Goal: Information Seeking & Learning: Understand process/instructions

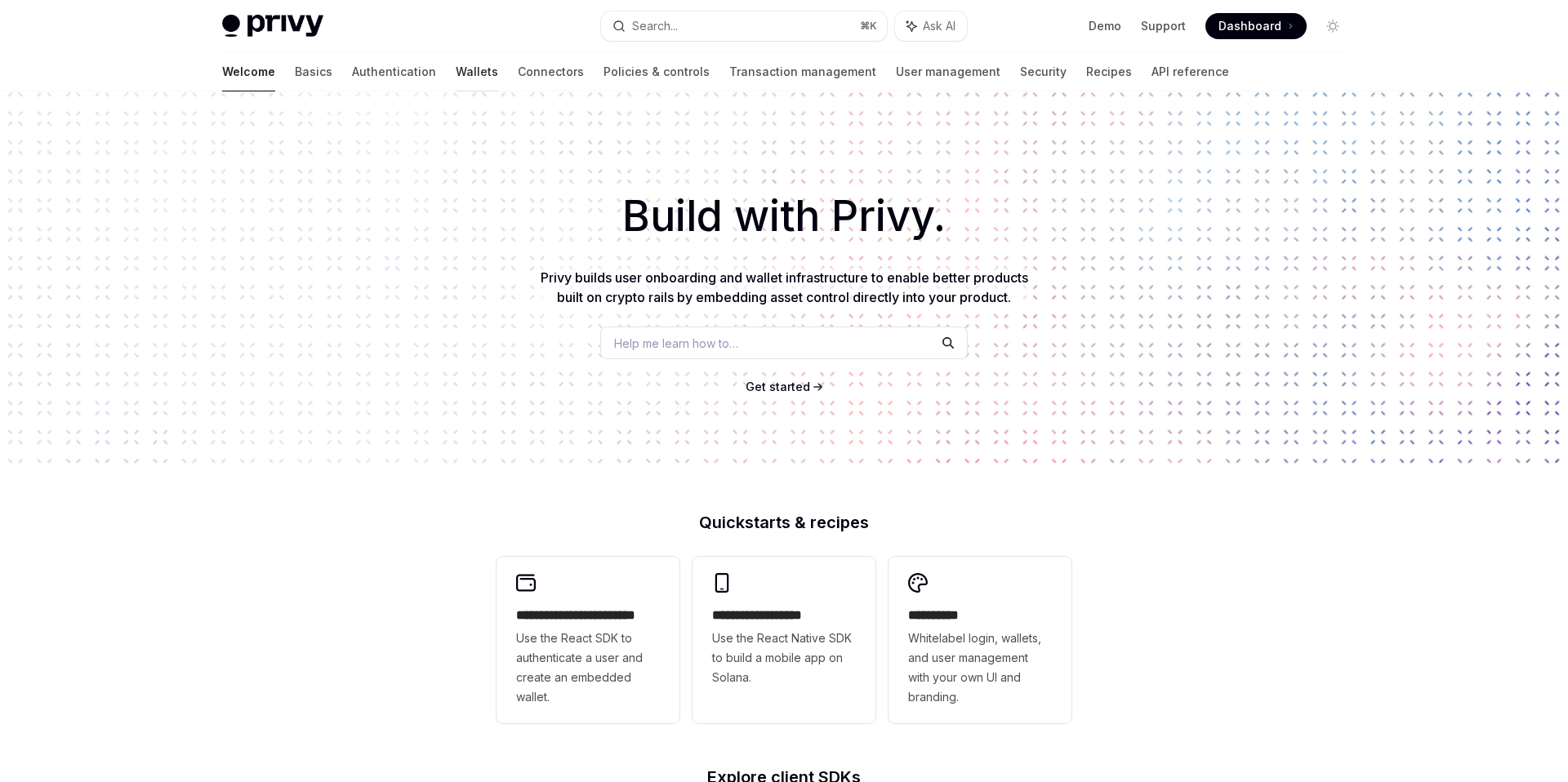
click at [455, 74] on link "Wallets" at bounding box center [477, 72] width 43 height 39
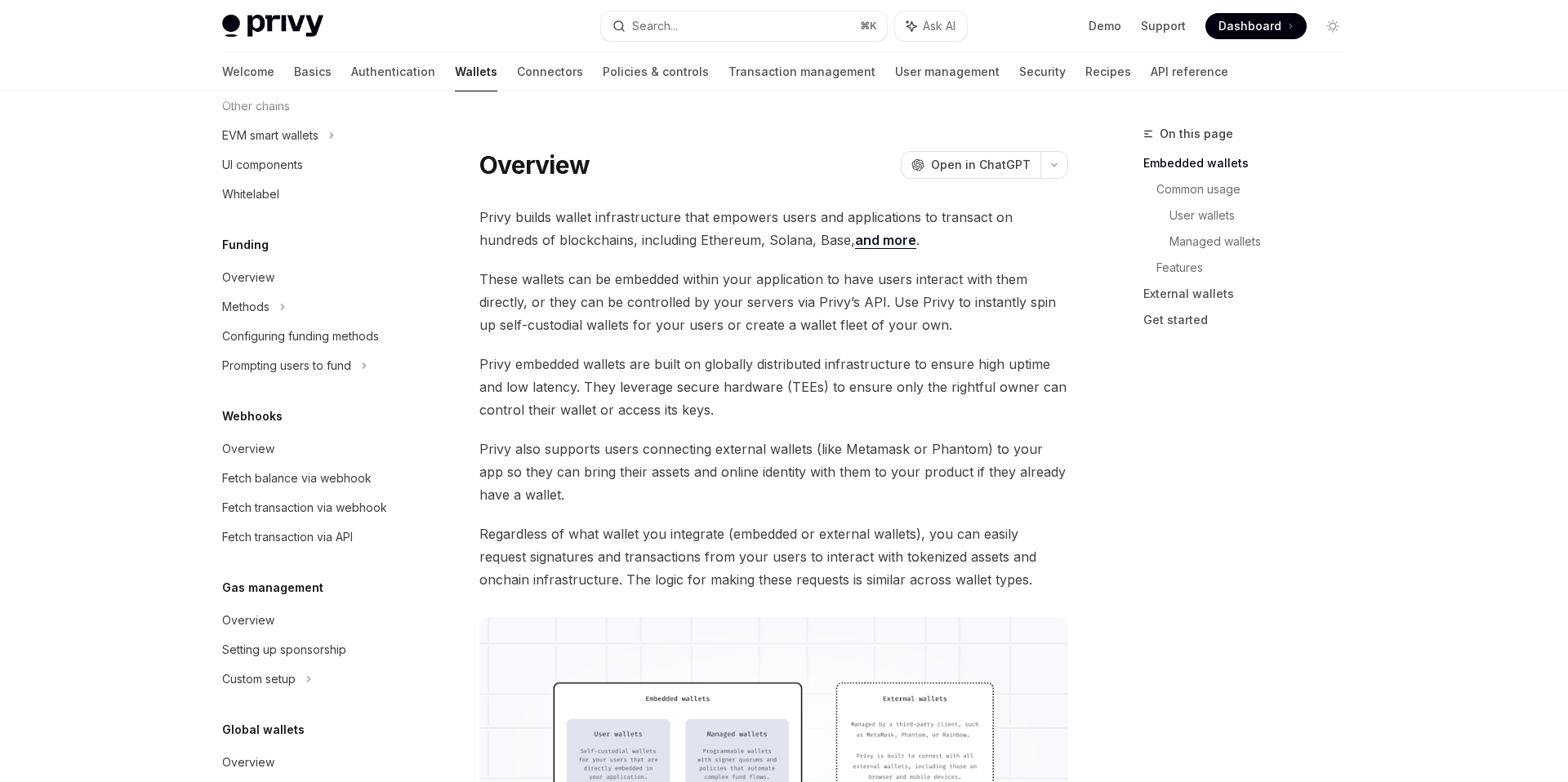
scroll to position [513, 0]
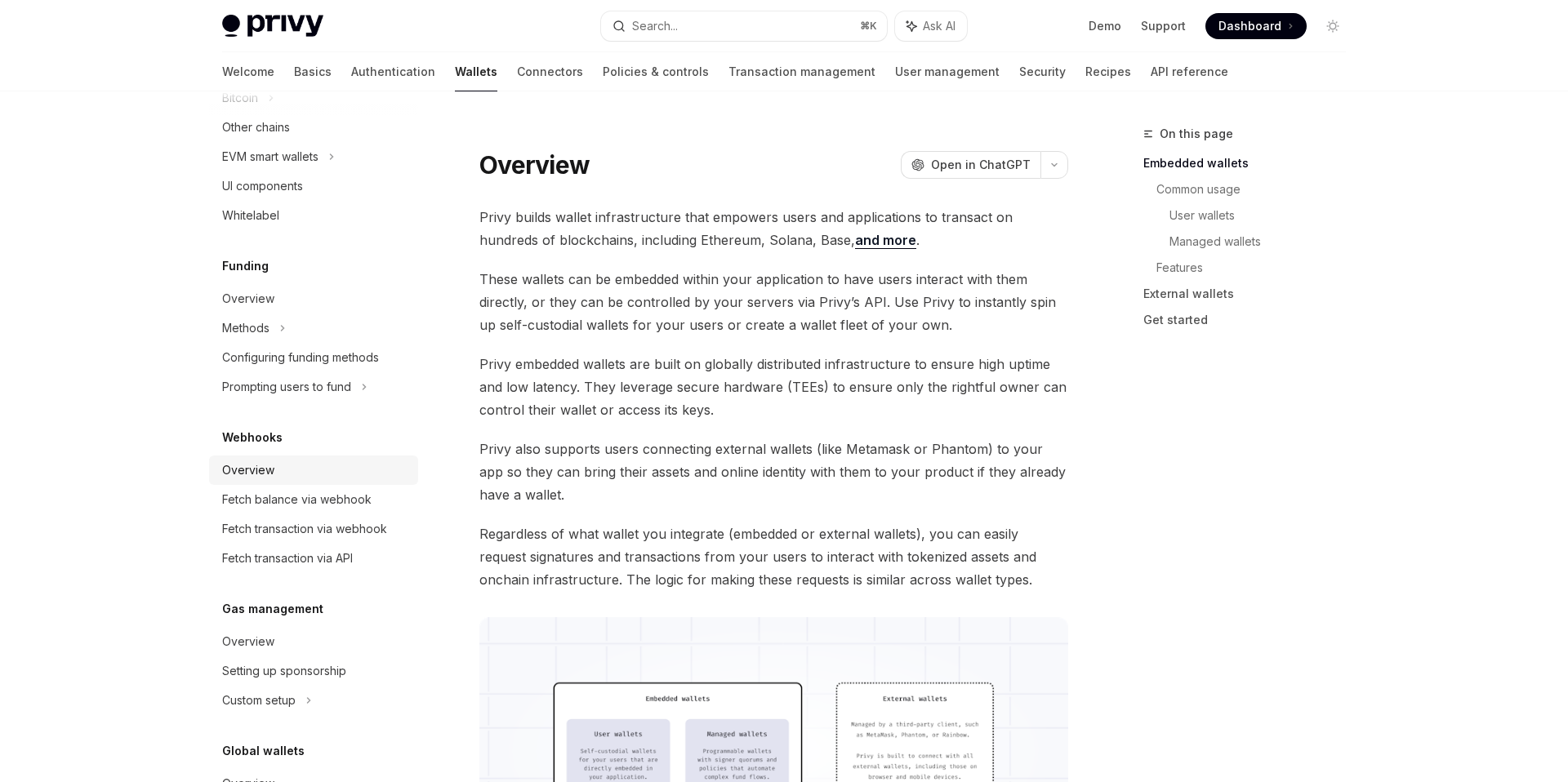
click at [256, 468] on div "Overview" at bounding box center [248, 470] width 52 height 20
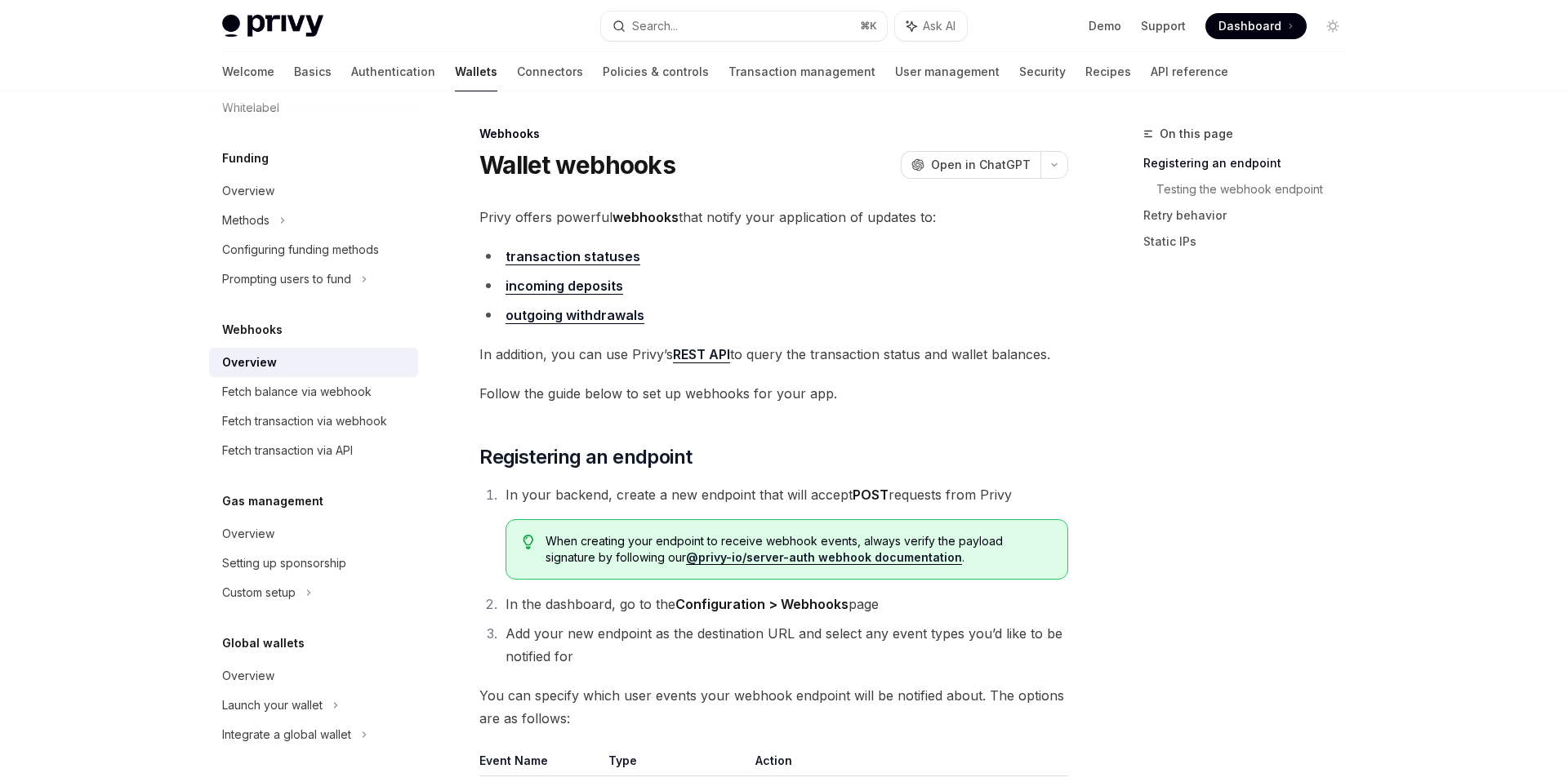
scroll to position [195, 0]
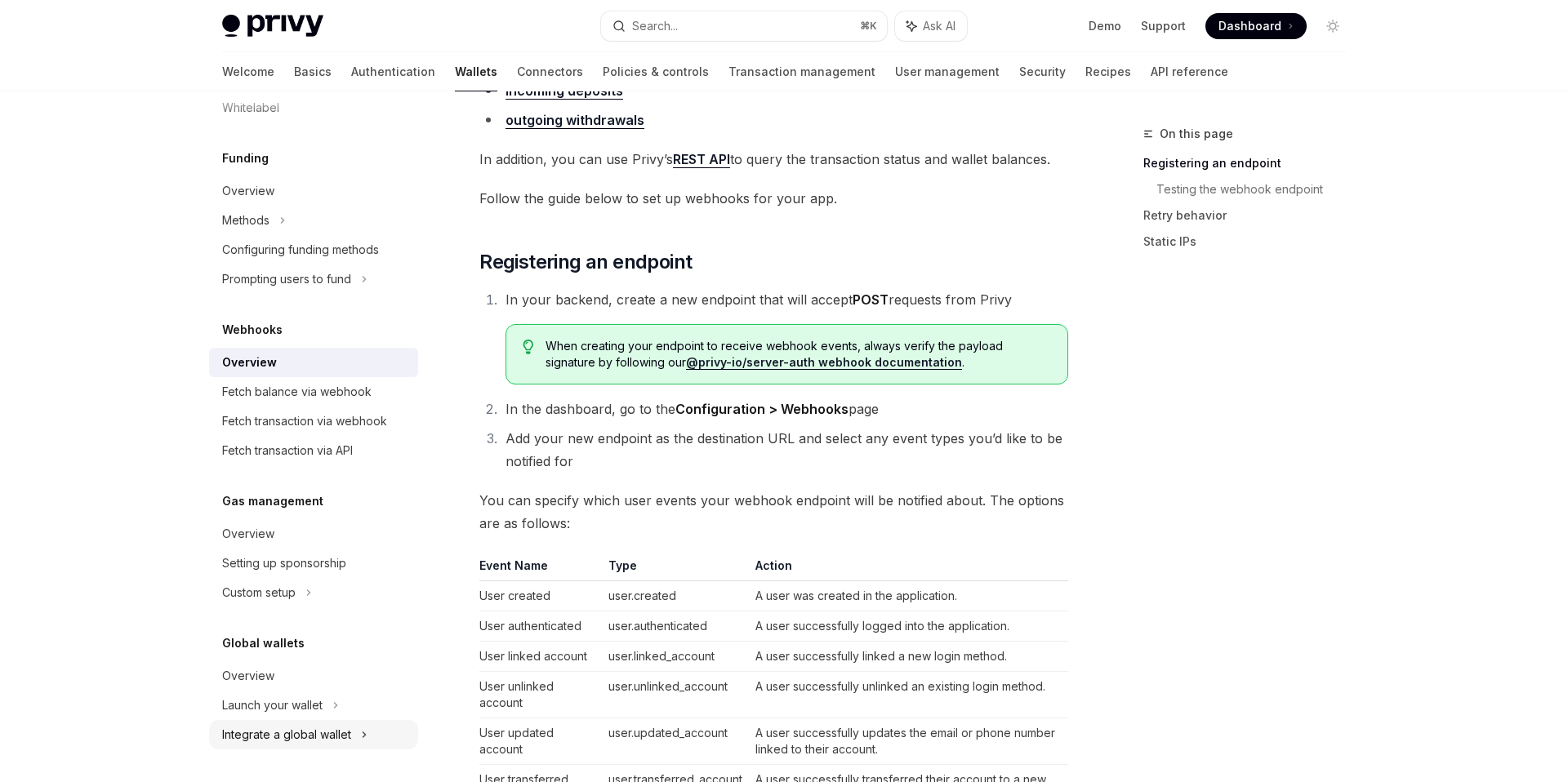
click at [288, 725] on div "Integrate a global wallet" at bounding box center [287, 735] width 129 height 20
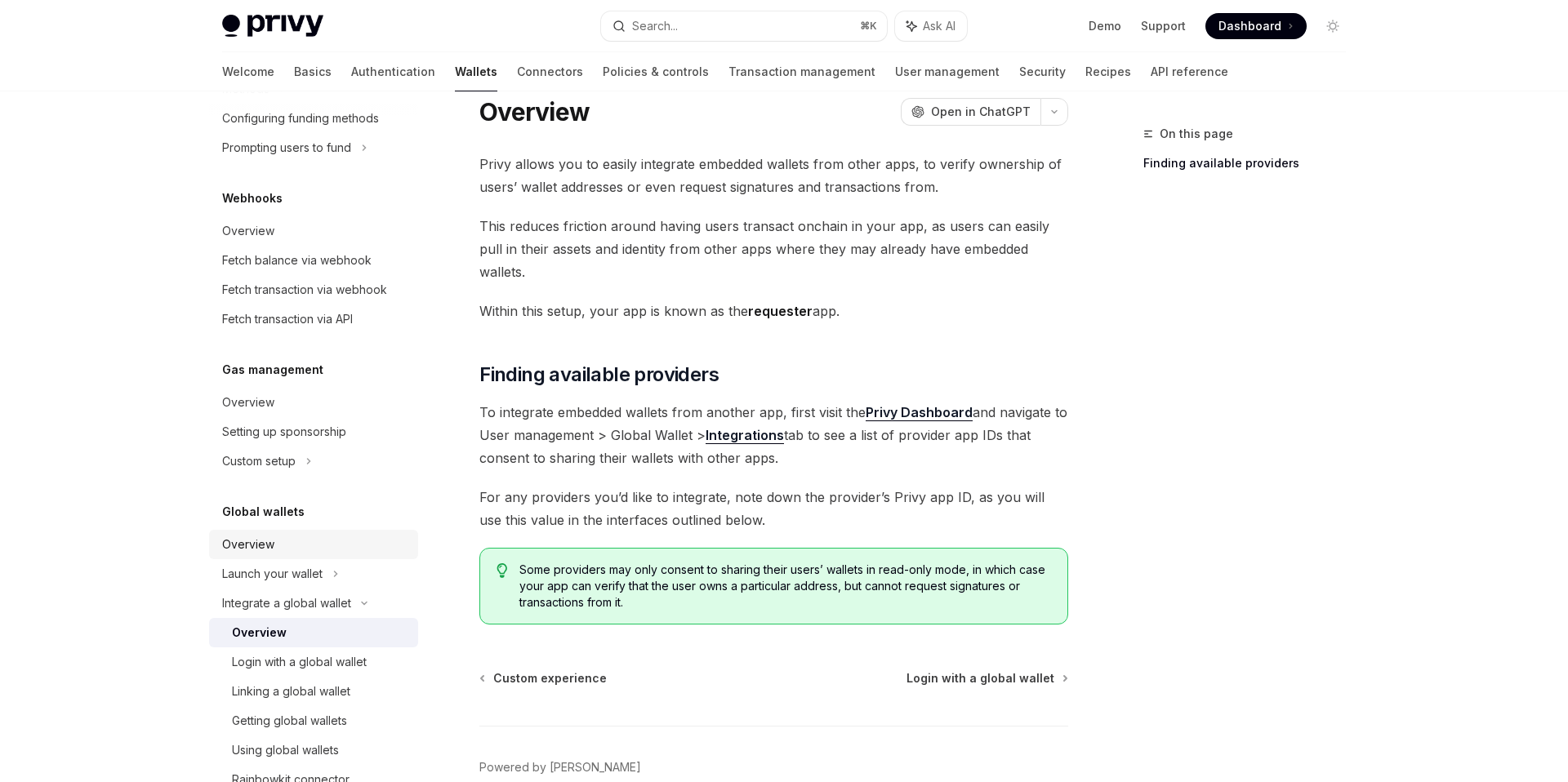
scroll to position [751, 0]
click at [296, 454] on div "Custom setup" at bounding box center [259, 462] width 74 height 20
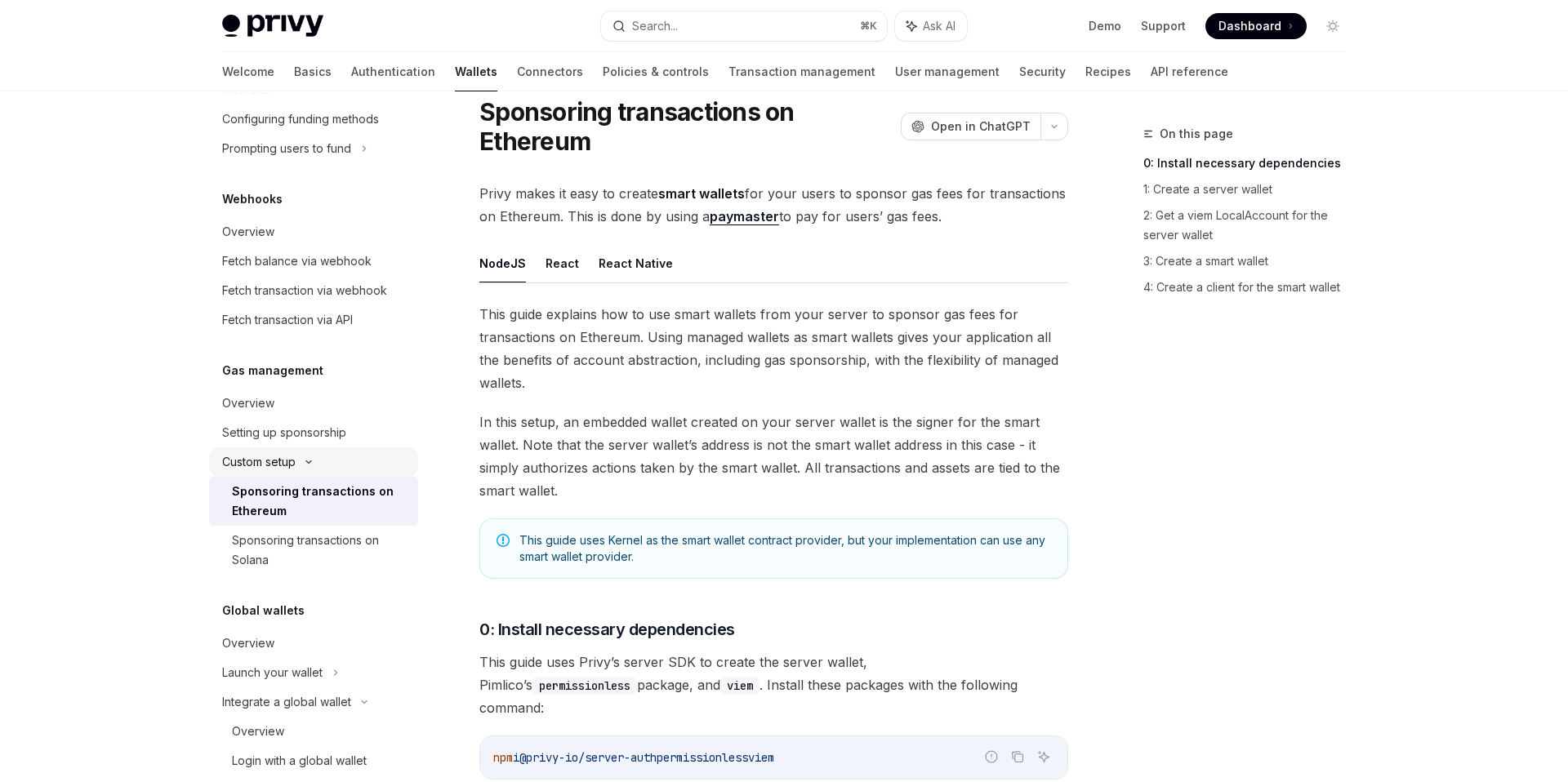
scroll to position [924, 0]
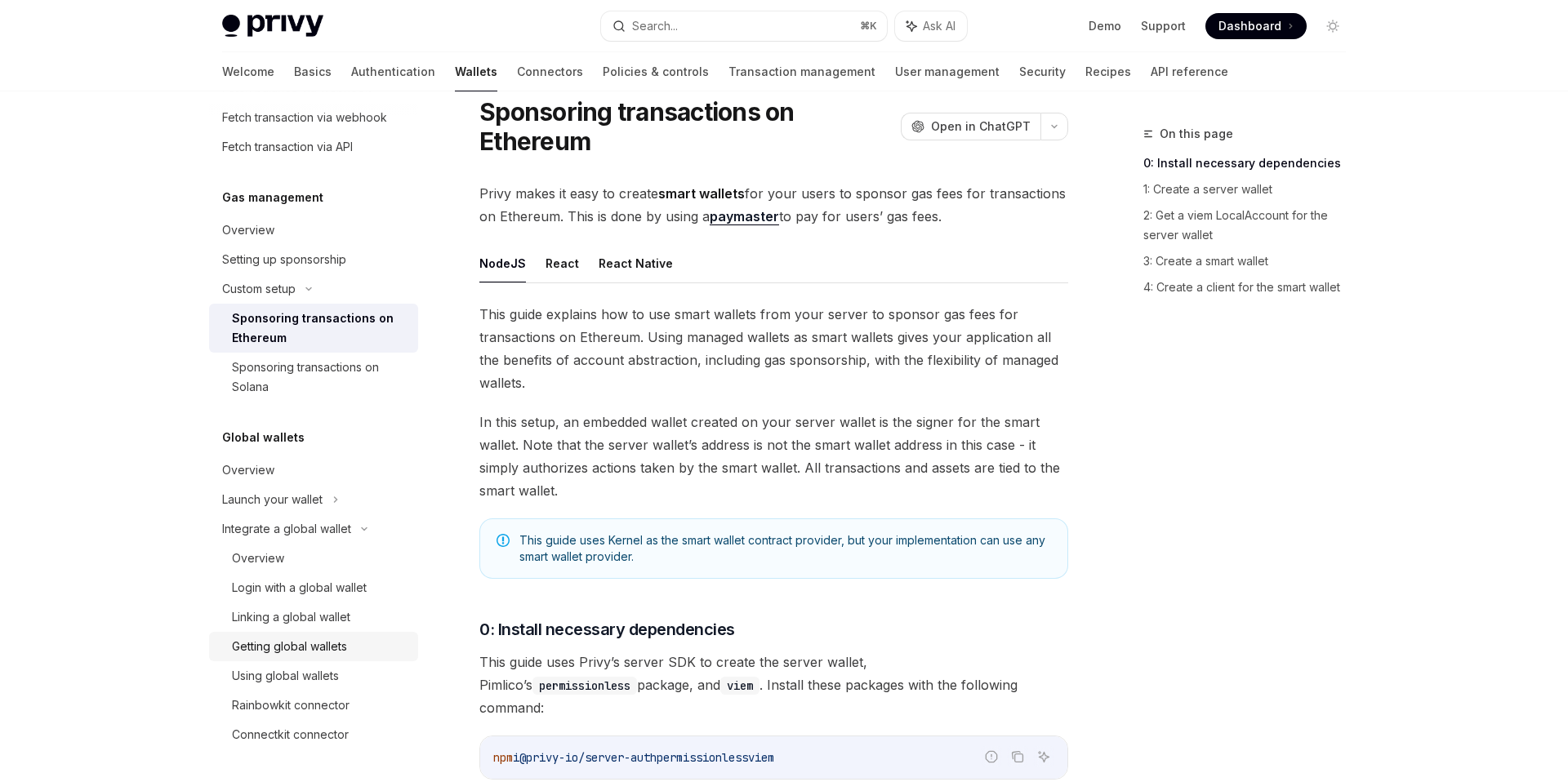
click at [306, 640] on div "Getting global wallets" at bounding box center [289, 647] width 116 height 20
type textarea "*"
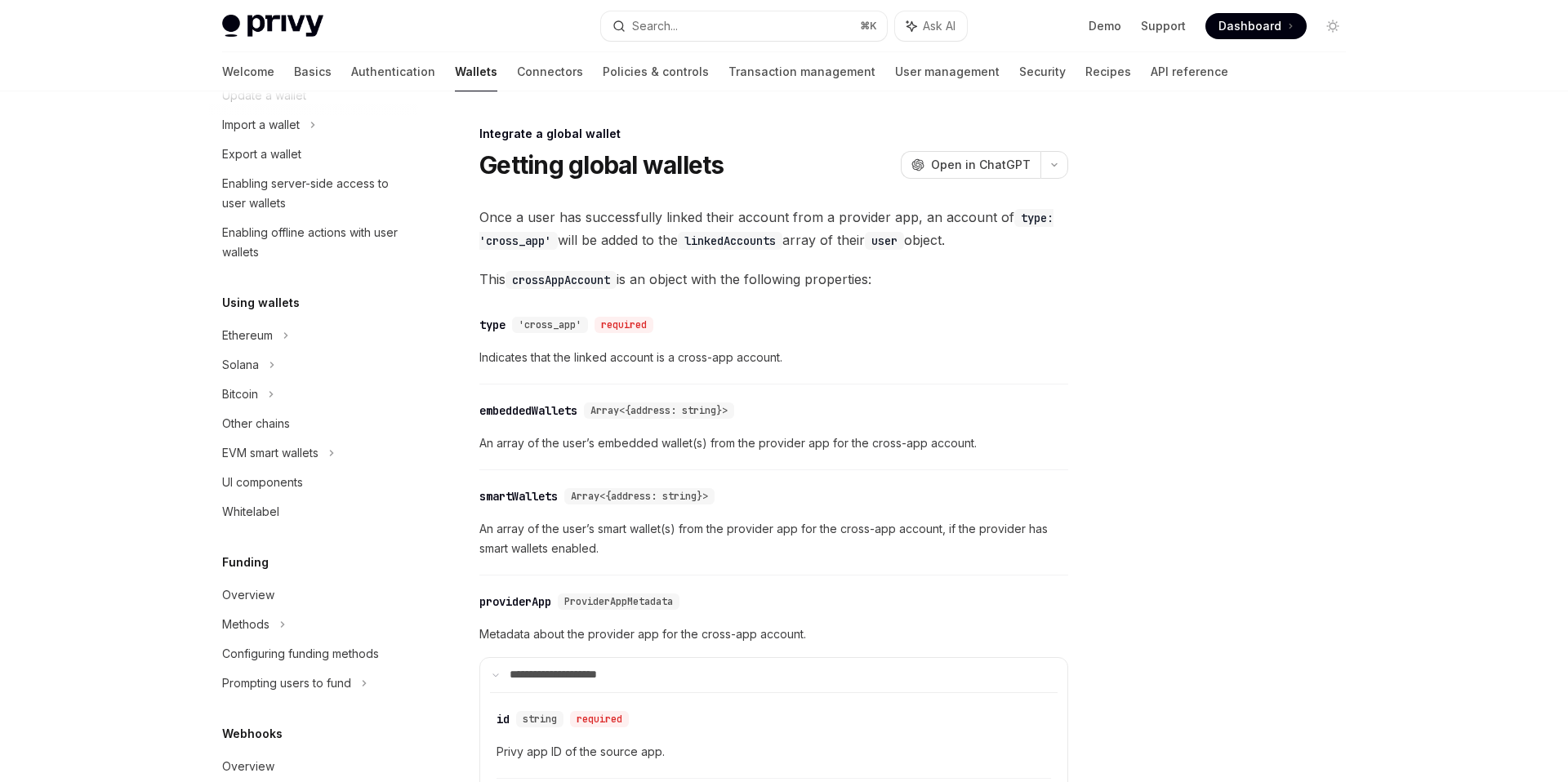
scroll to position [6, 0]
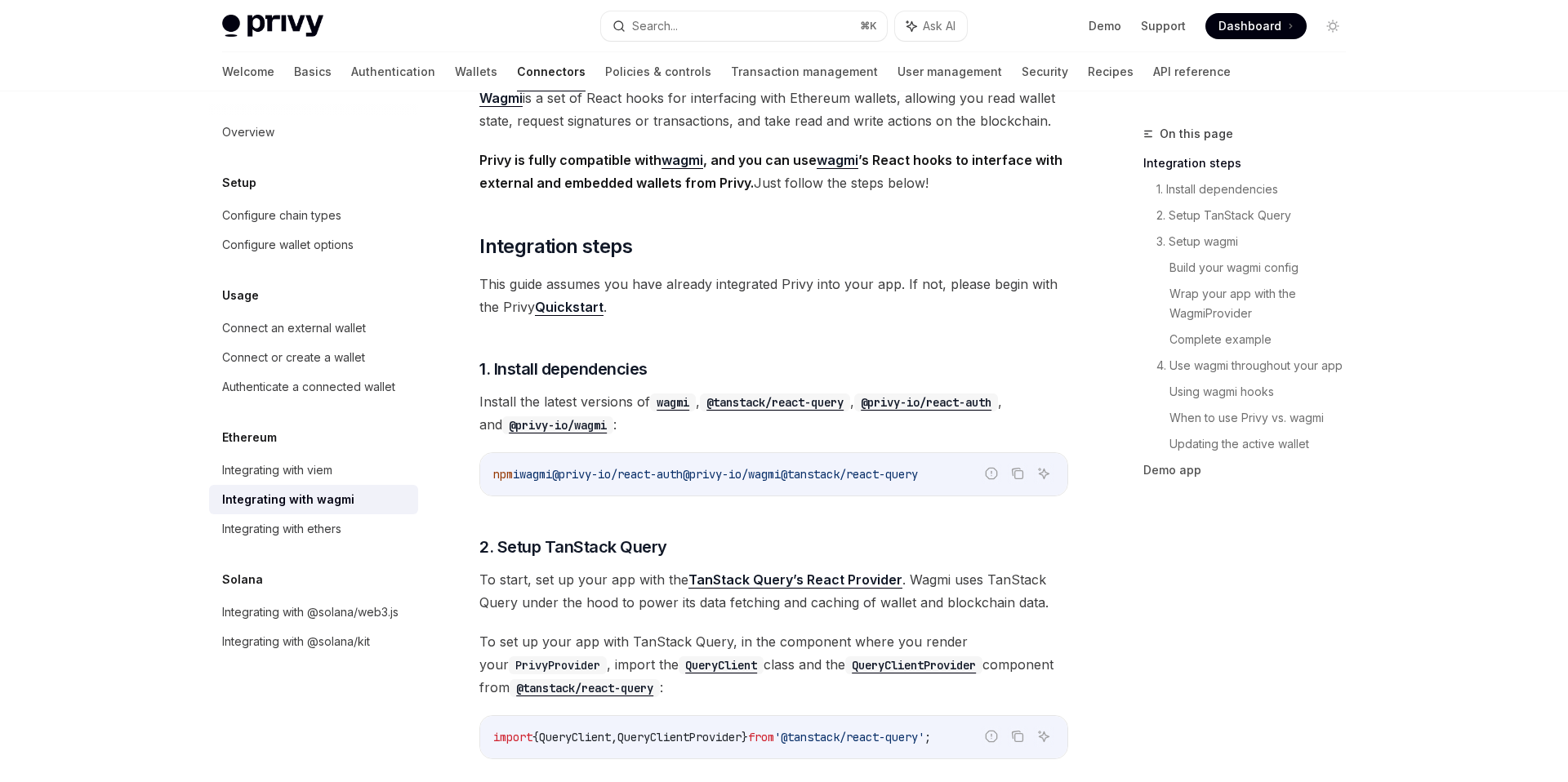
scroll to position [121, 0]
drag, startPoint x: 724, startPoint y: 476, endPoint x: 821, endPoint y: 472, distance: 97.1
click at [781, 472] on span "@privy-io/wagmi" at bounding box center [732, 472] width 98 height 15
click at [798, 485] on div "npm i wagmi @privy-io/react-auth @privy-io/wagmi @tanstack/react-query" at bounding box center [773, 472] width 587 height 43
drag, startPoint x: 719, startPoint y: 474, endPoint x: 823, endPoint y: 472, distance: 104.0
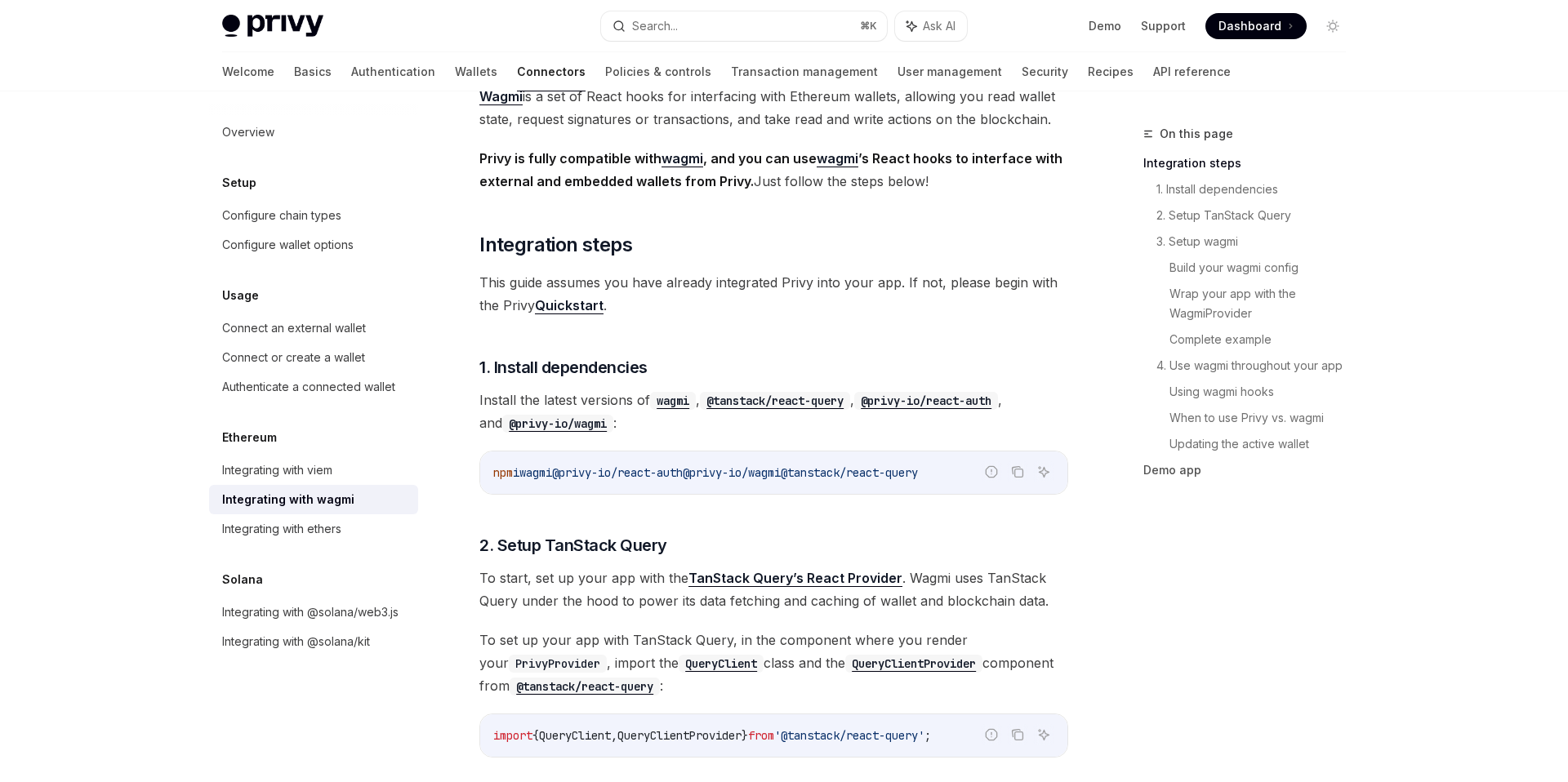
click at [823, 472] on span "npm i wagmi @privy-io/react-auth @privy-io/wagmi @tanstack/react-query" at bounding box center [705, 472] width 424 height 15
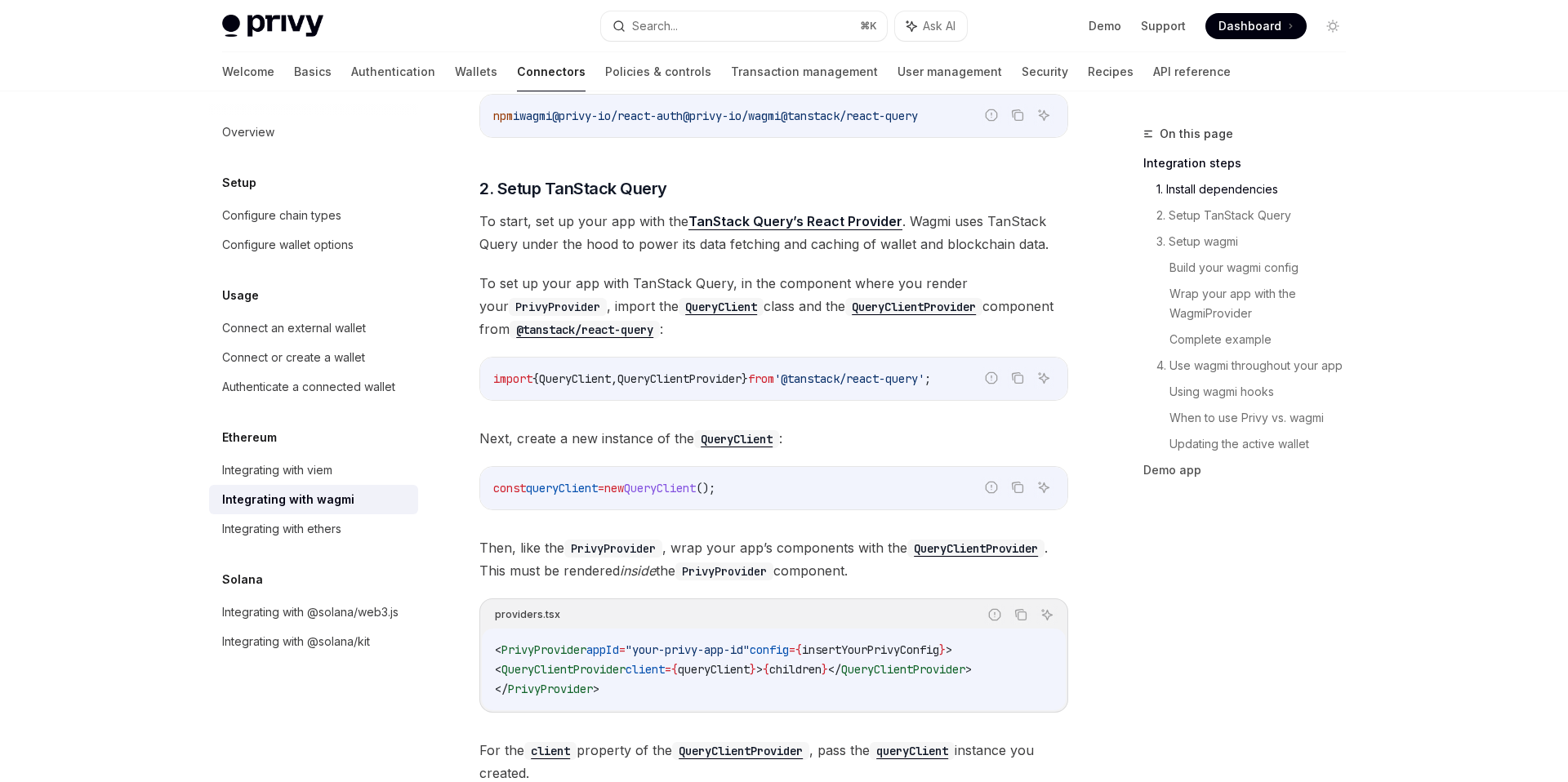
scroll to position [409, 0]
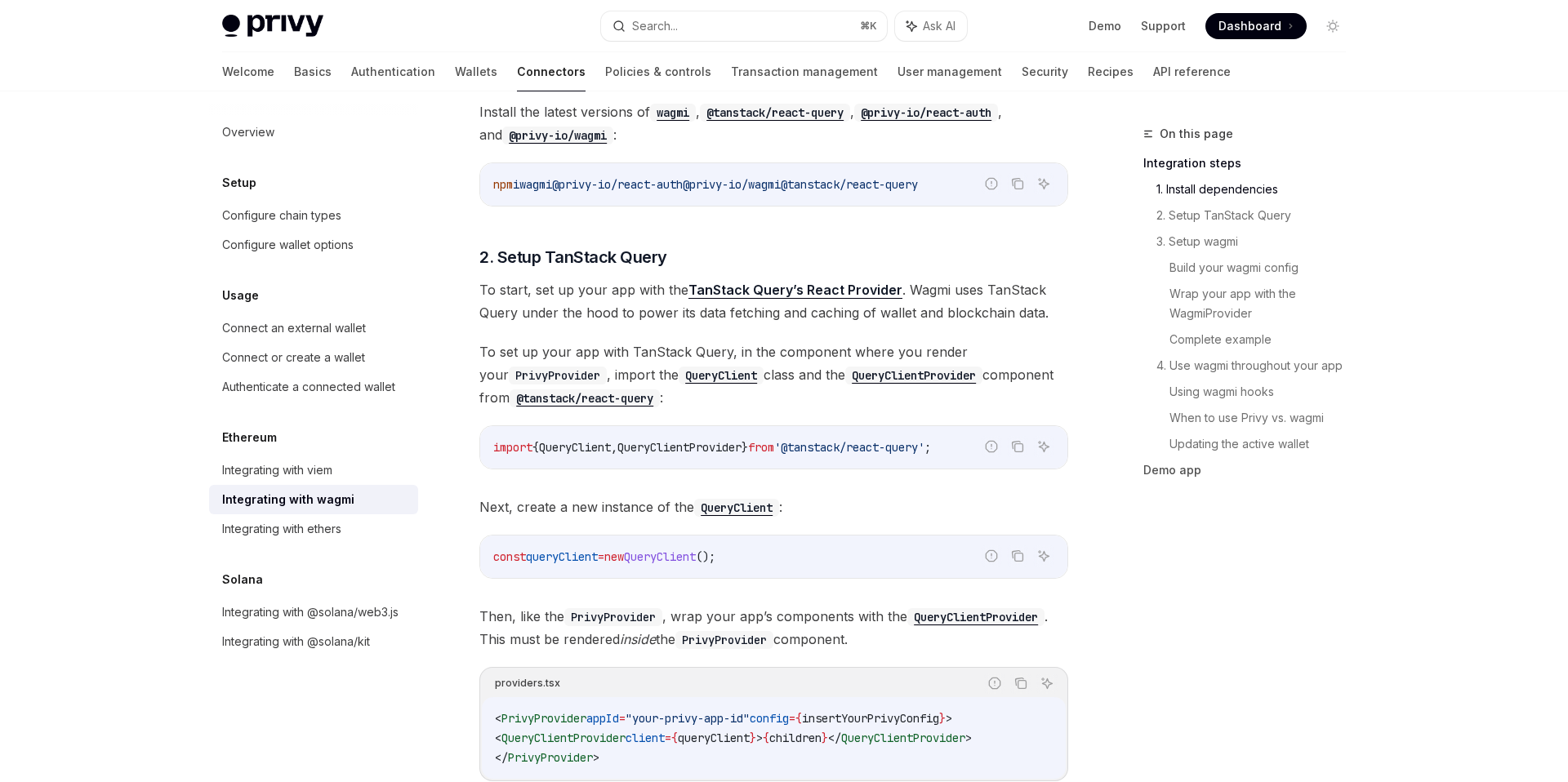
click at [778, 188] on span "@privy-io/wagmi" at bounding box center [732, 184] width 98 height 15
drag, startPoint x: 720, startPoint y: 186, endPoint x: 820, endPoint y: 183, distance: 100.0
click at [781, 183] on span "@privy-io/wagmi" at bounding box center [732, 184] width 98 height 15
copy span "@privy-io/wagmi"
type textarea "*"
